Goal: Check status

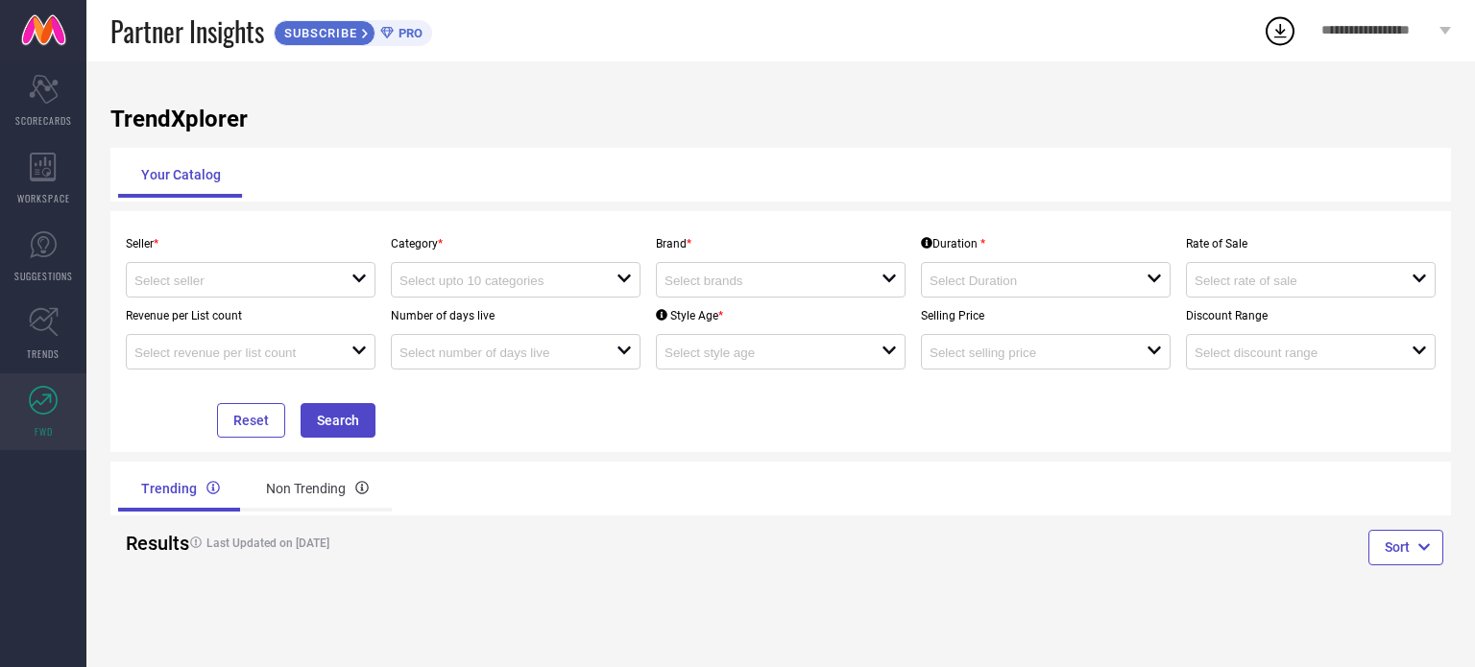
click at [40, 30] on link at bounding box center [43, 30] width 86 height 61
